Goal: Task Accomplishment & Management: Use online tool/utility

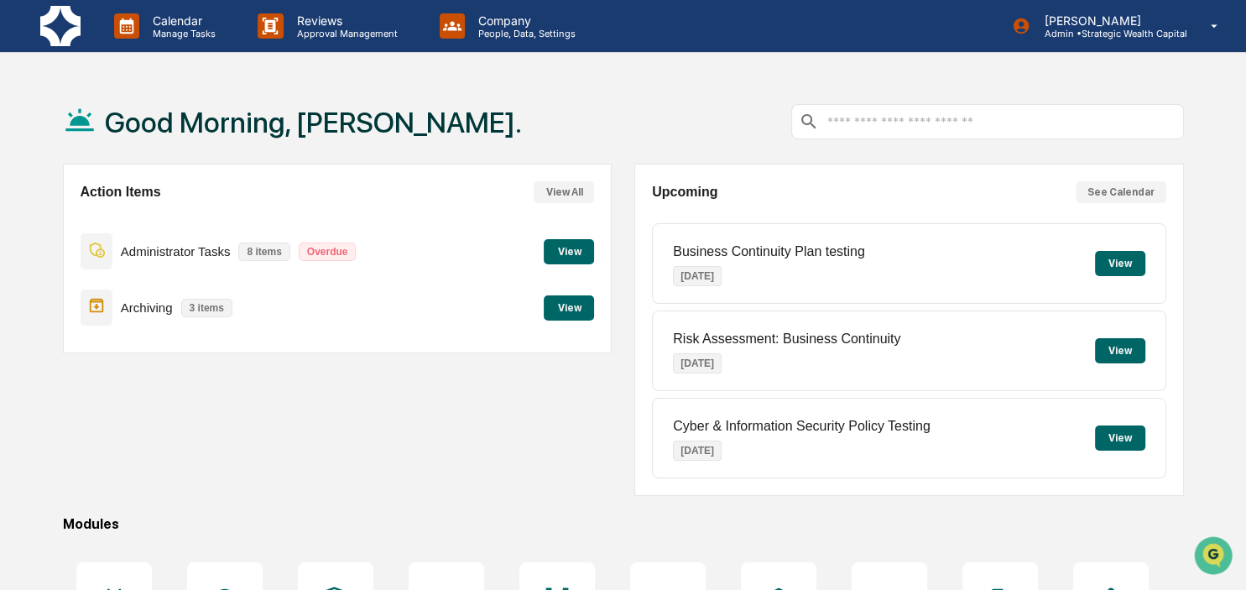
click at [578, 302] on button "View" at bounding box center [569, 307] width 50 height 25
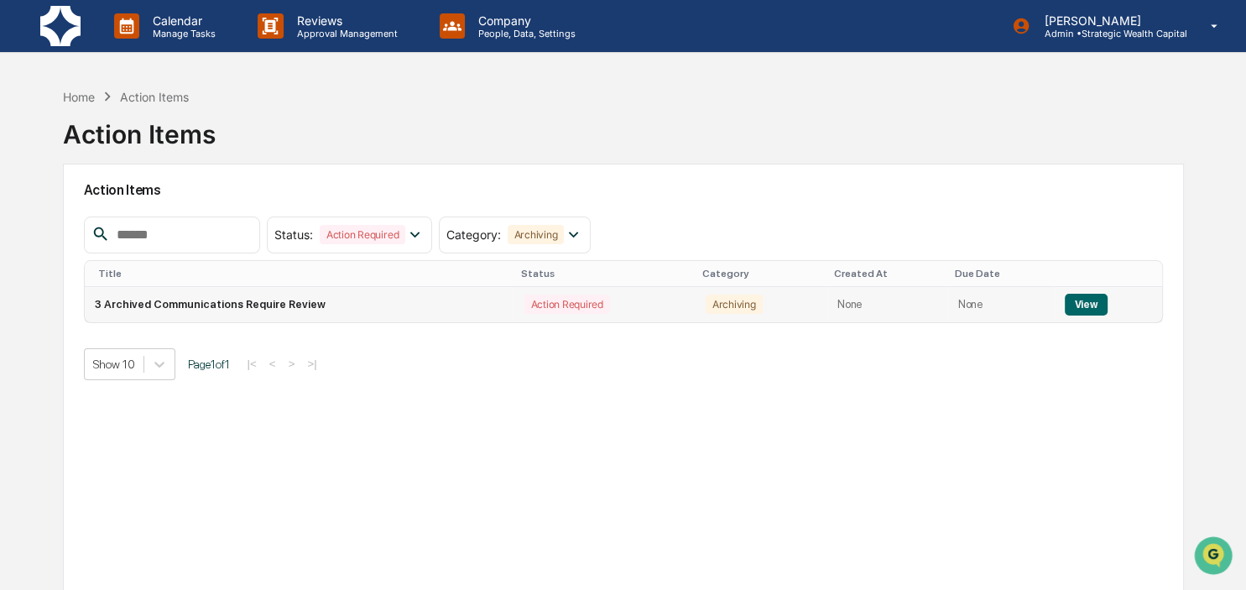
click at [1078, 310] on button "View" at bounding box center [1086, 305] width 43 height 22
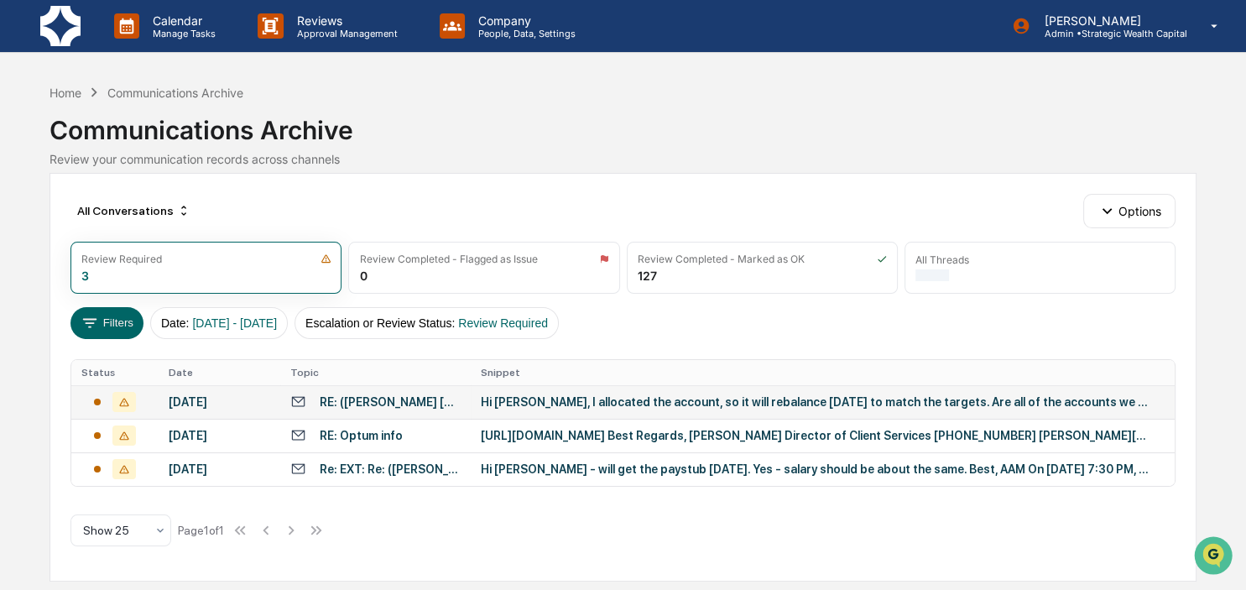
click at [577, 404] on div "Hi [PERSON_NAME], I allocated the account, so it will rebalance [DATE] to match…" at bounding box center [816, 401] width 671 height 13
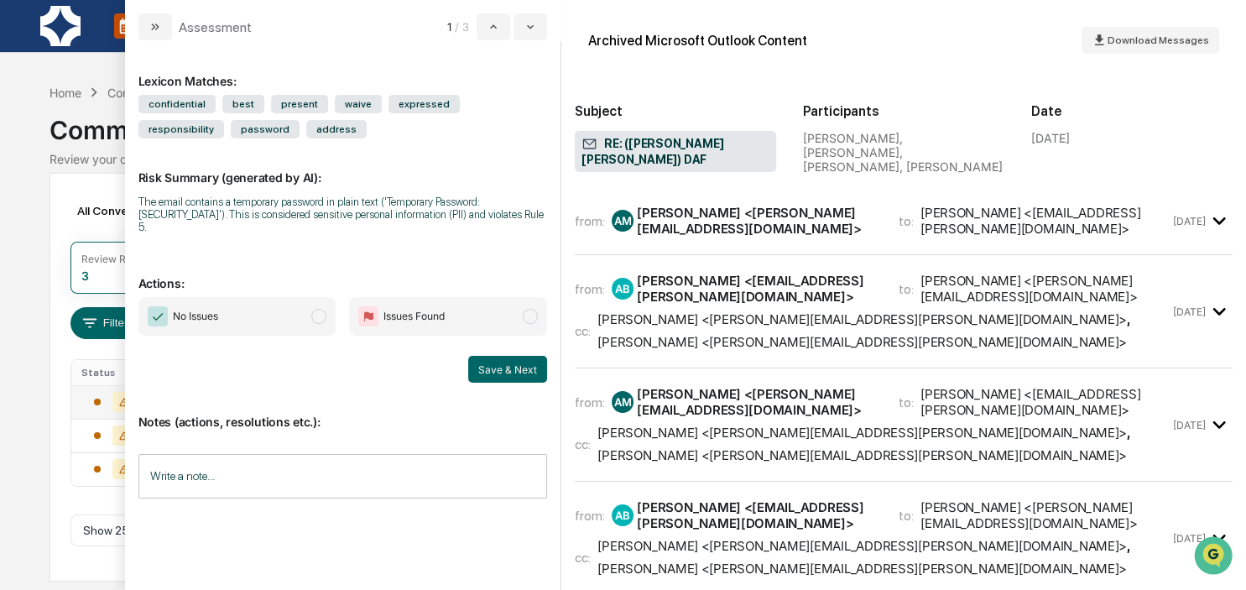
click at [825, 217] on div "[PERSON_NAME] <[PERSON_NAME][EMAIL_ADDRESS][DOMAIN_NAME]>" at bounding box center [758, 221] width 242 height 32
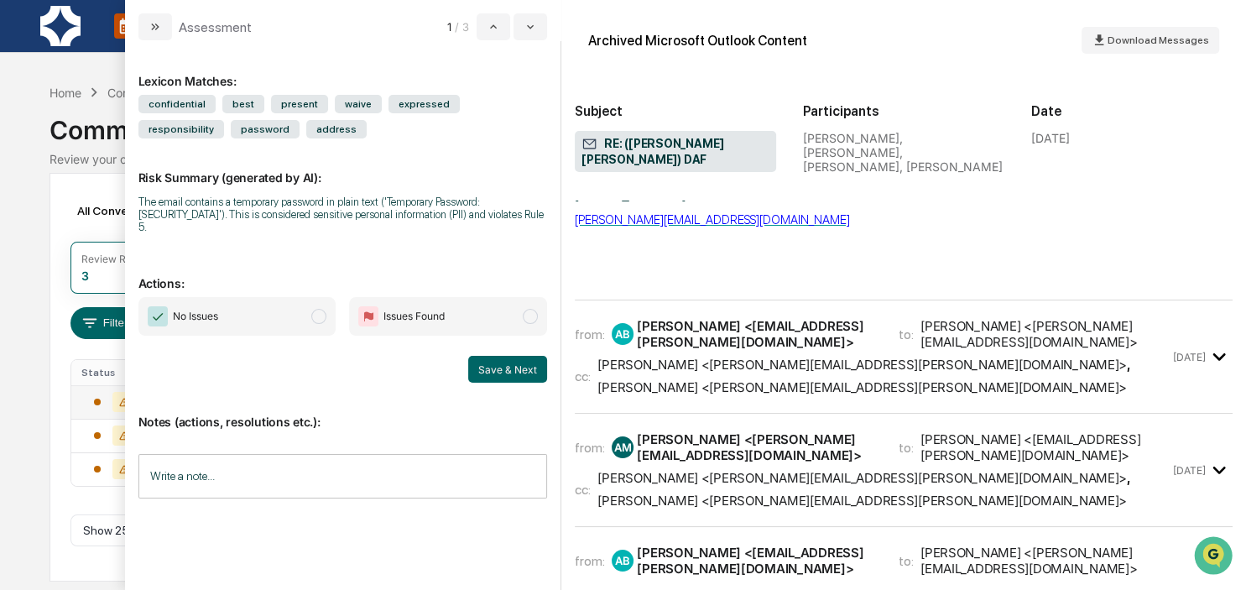
scroll to position [580, 0]
click at [879, 349] on div "[PERSON_NAME] <[EMAIL_ADDRESS][PERSON_NAME][DOMAIN_NAME]>" at bounding box center [758, 333] width 242 height 32
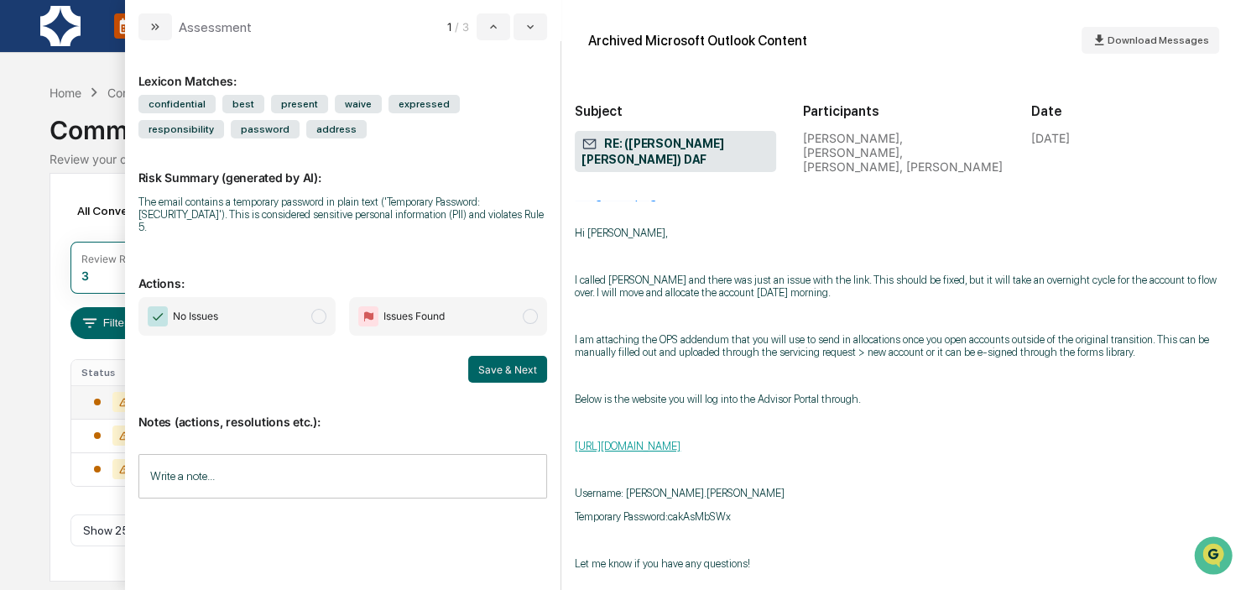
scroll to position [869, 0]
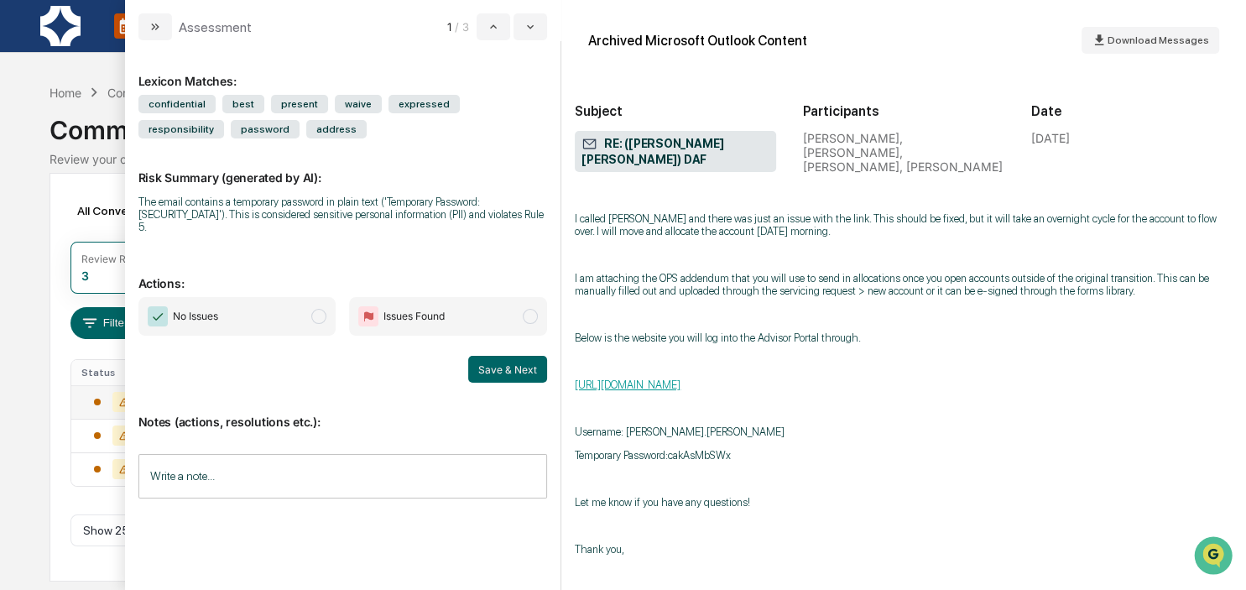
click at [318, 309] on span "modal" at bounding box center [318, 316] width 15 height 15
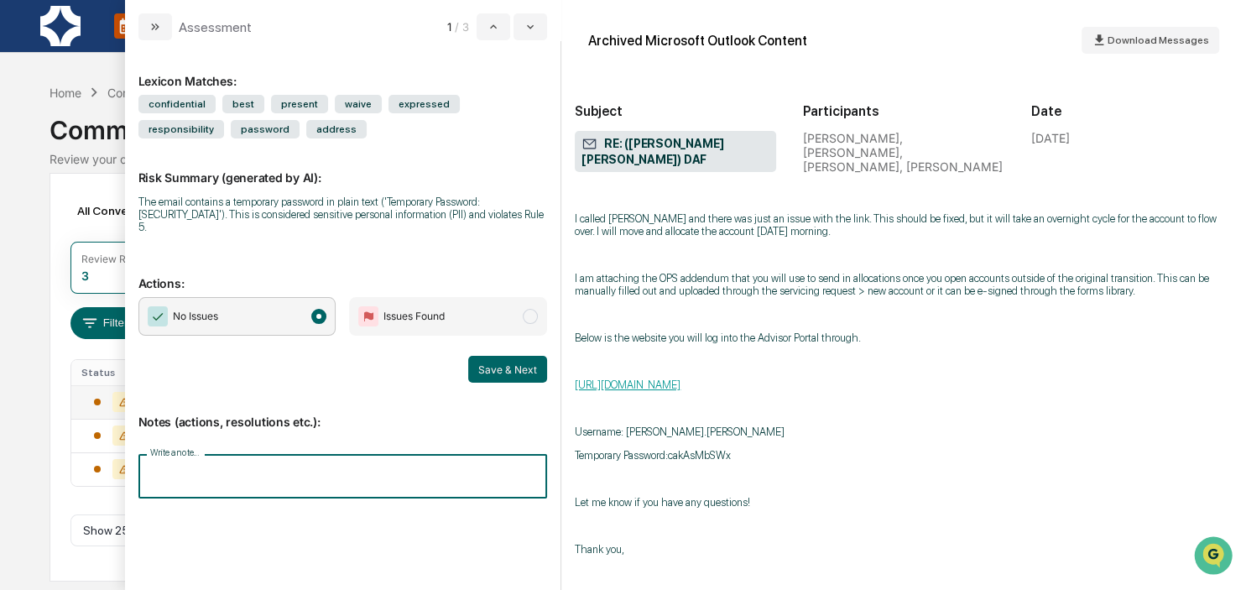
click at [199, 461] on input "Write a note..." at bounding box center [343, 476] width 410 height 44
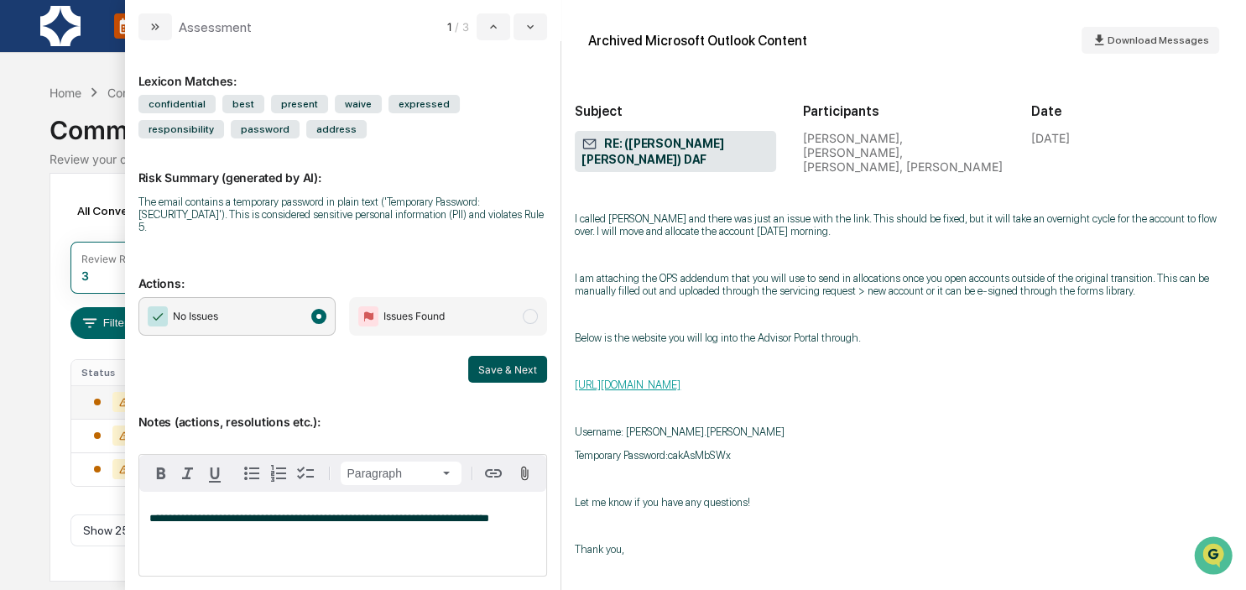
click at [500, 356] on button "Save & Next" at bounding box center [507, 369] width 79 height 27
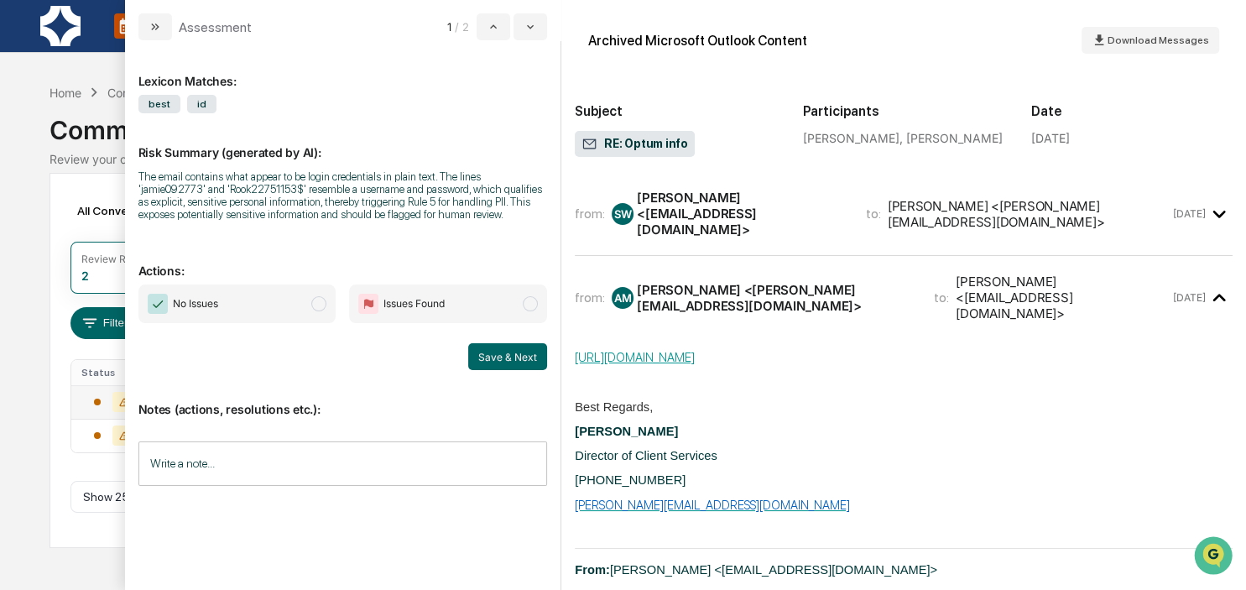
click at [845, 213] on div "[PERSON_NAME] <[EMAIL_ADDRESS][DOMAIN_NAME]>" at bounding box center [741, 214] width 208 height 48
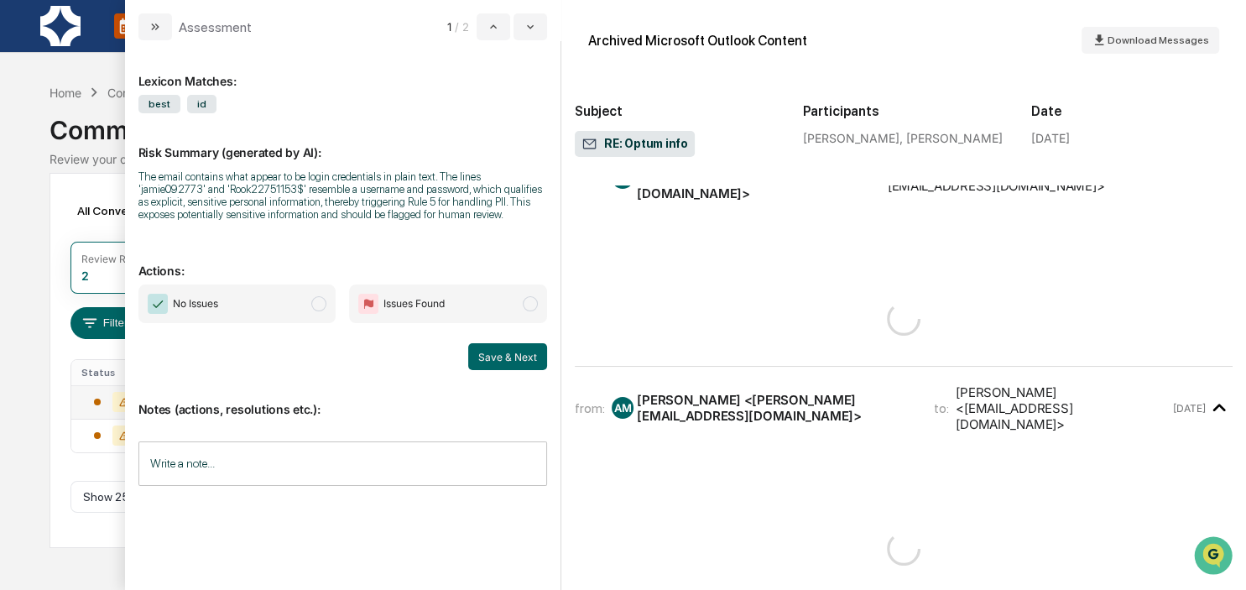
scroll to position [27, 0]
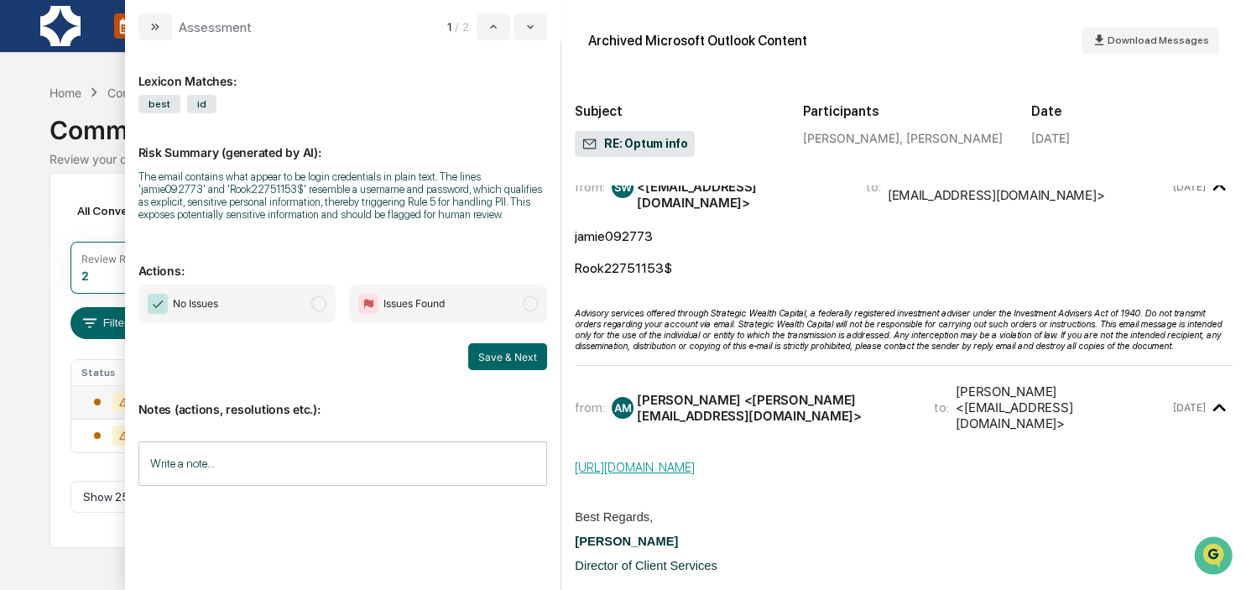
click at [326, 297] on span "No Issues" at bounding box center [237, 303] width 198 height 39
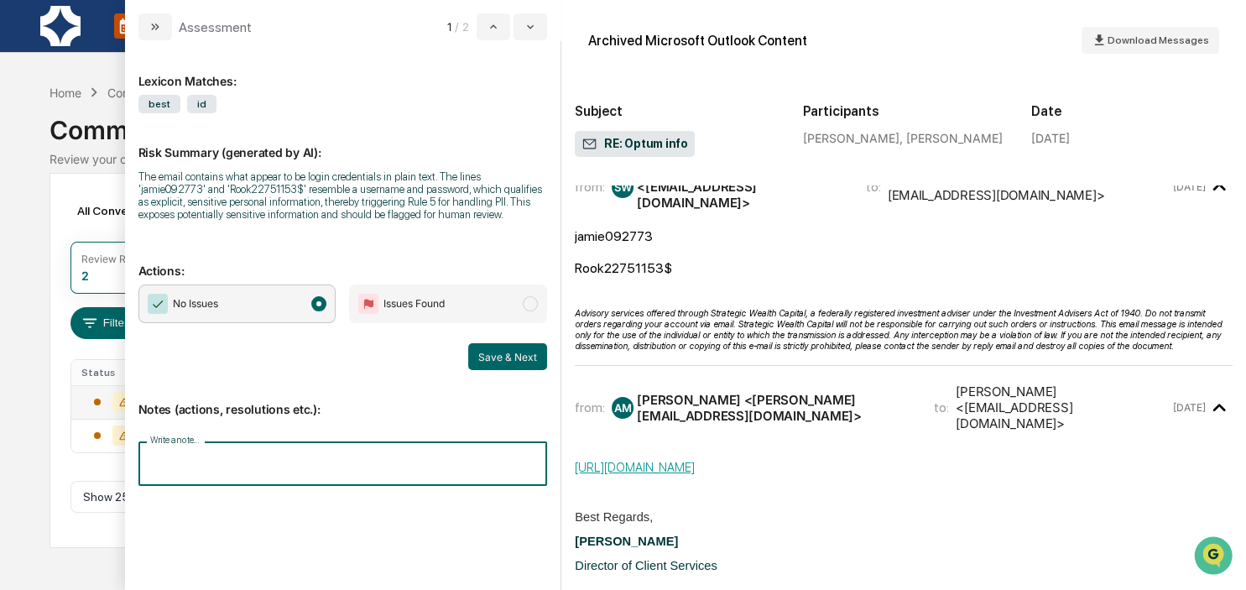
click at [322, 453] on input "Write a note..." at bounding box center [343, 463] width 410 height 44
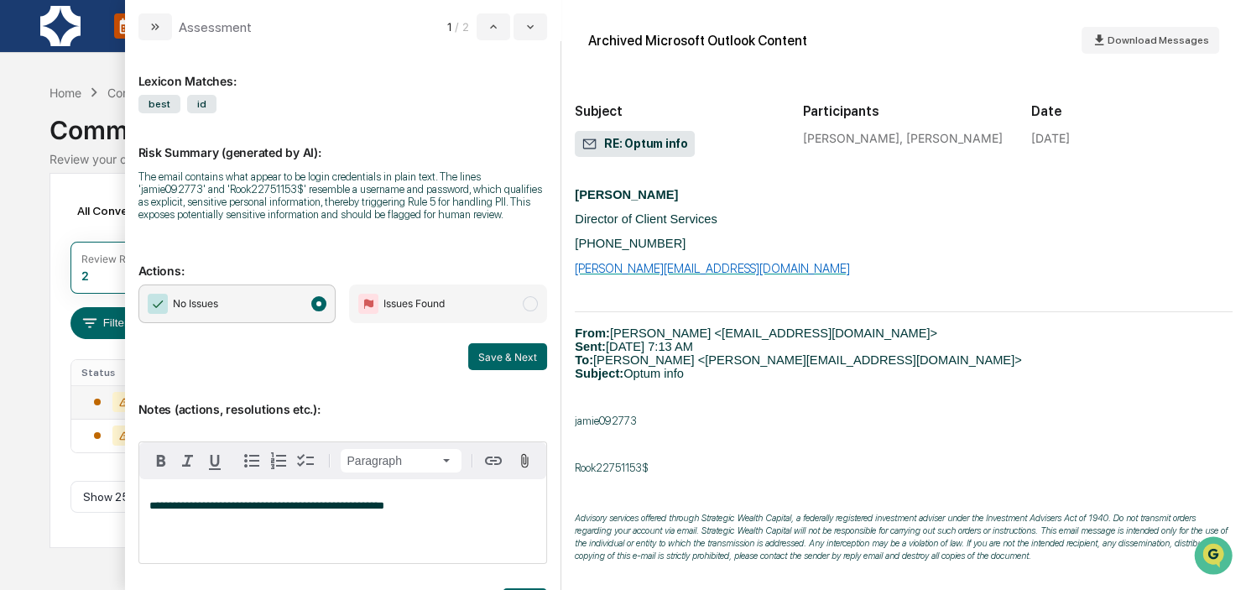
scroll to position [378, 0]
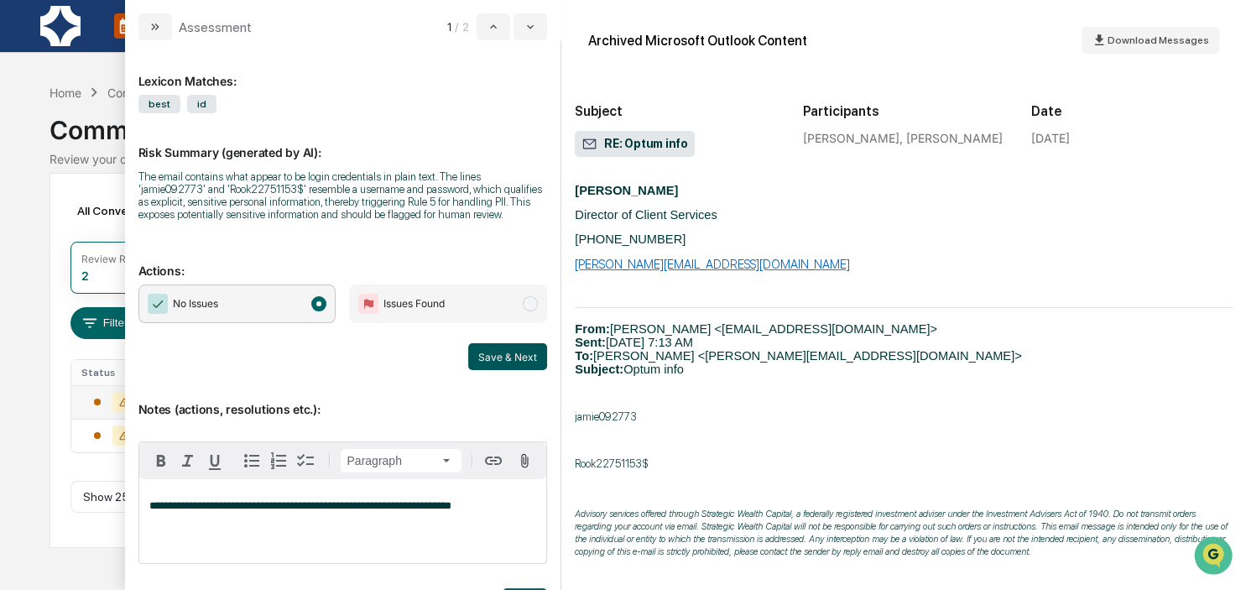
click at [501, 362] on button "Save & Next" at bounding box center [507, 356] width 79 height 27
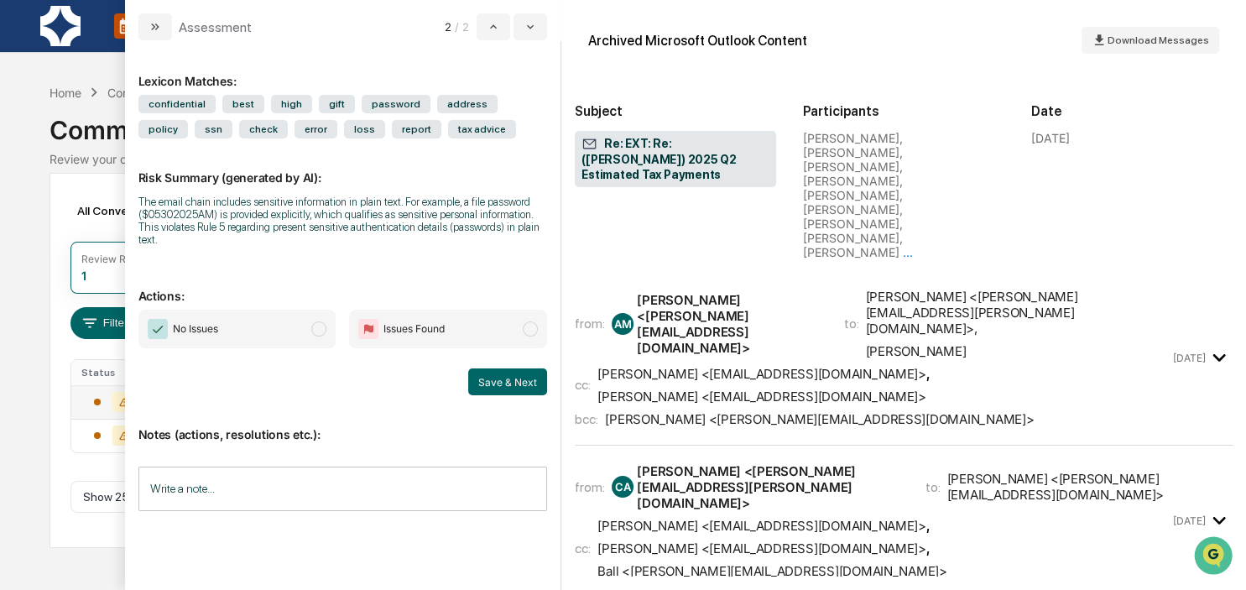
click at [940, 411] on div "bcc: [PERSON_NAME] <[PERSON_NAME][EMAIL_ADDRESS][DOMAIN_NAME]>" at bounding box center [872, 419] width 594 height 16
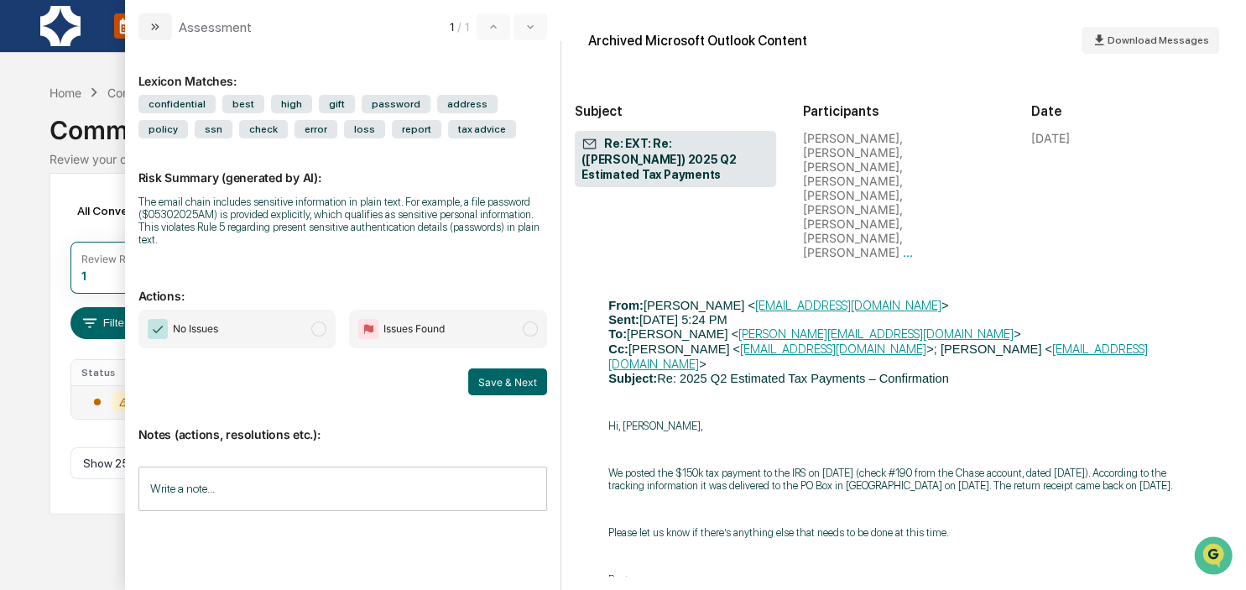
scroll to position [5509, 0]
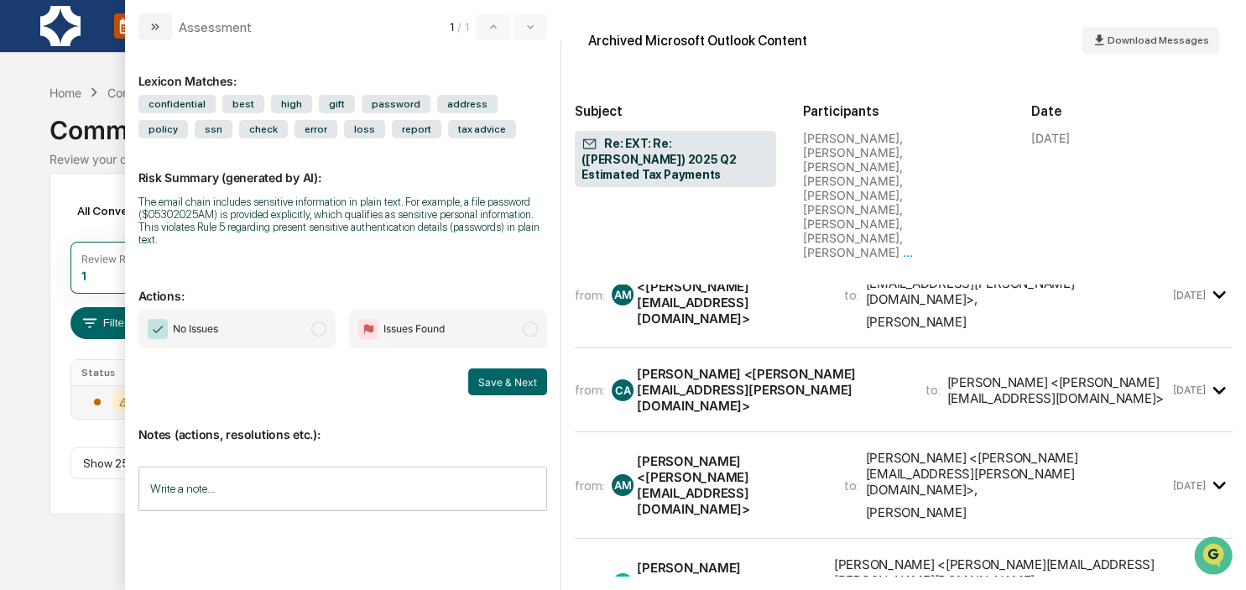
click at [357, 475] on input "Write a note..." at bounding box center [343, 489] width 410 height 44
click at [317, 321] on span "modal" at bounding box center [318, 328] width 15 height 15
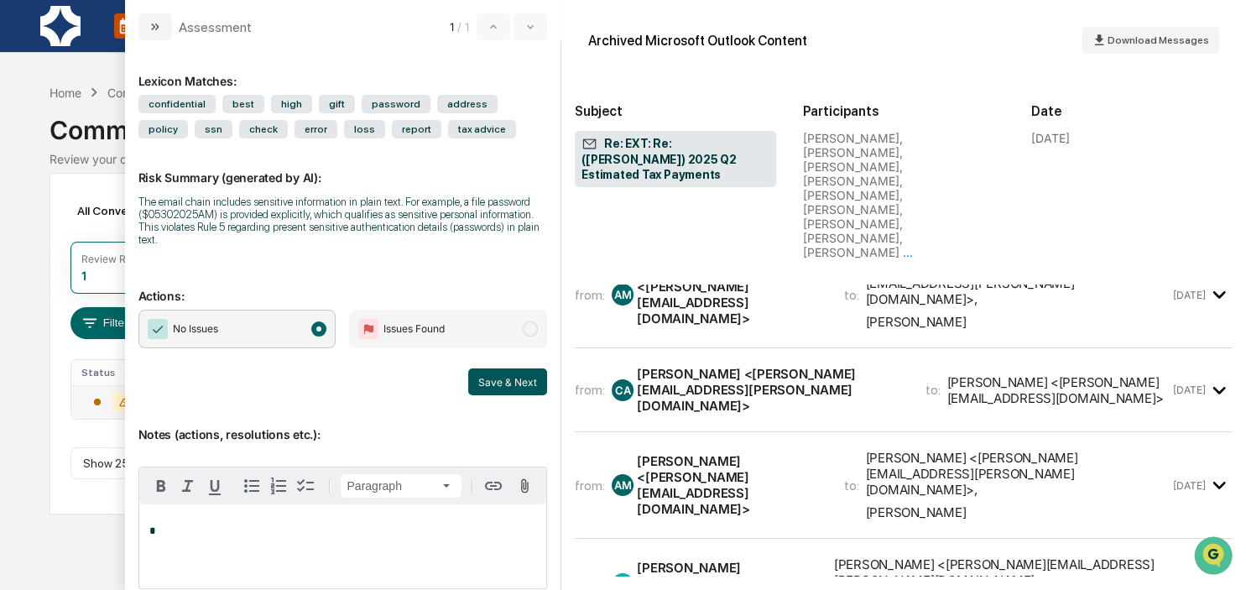
click at [495, 369] on button "Save & Next" at bounding box center [507, 381] width 79 height 27
